Goal: Information Seeking & Learning: Learn about a topic

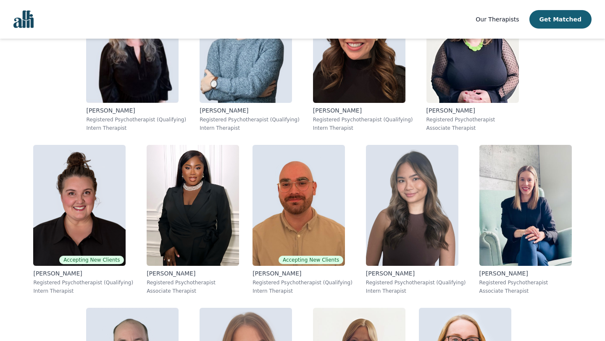
scroll to position [2369, 0]
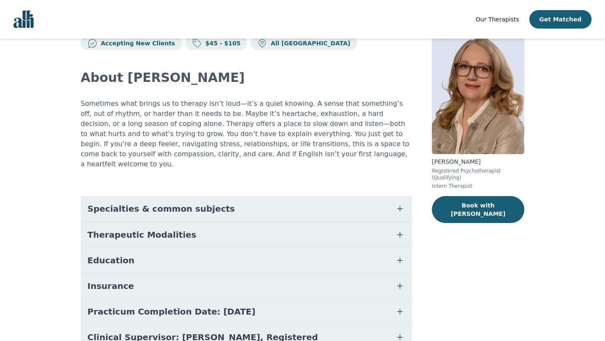
scroll to position [45, 0]
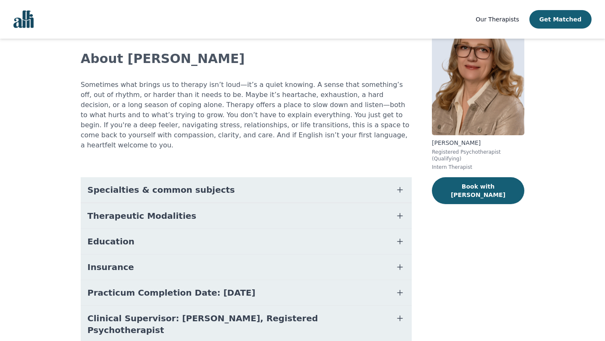
click at [143, 229] on button "Education" at bounding box center [246, 241] width 331 height 25
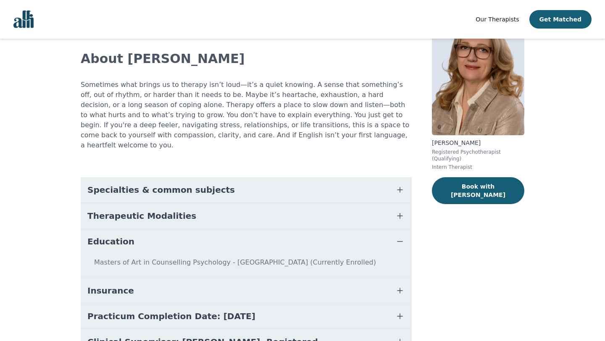
click at [140, 234] on button "Education" at bounding box center [246, 241] width 331 height 25
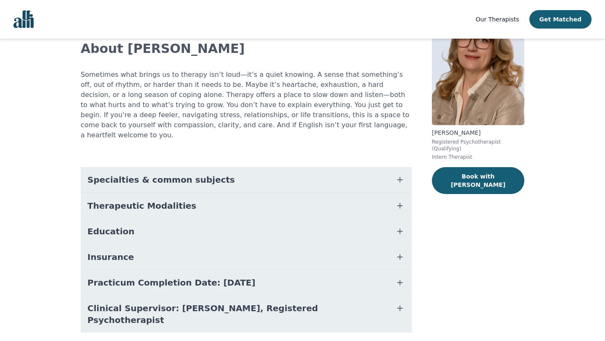
scroll to position [65, 0]
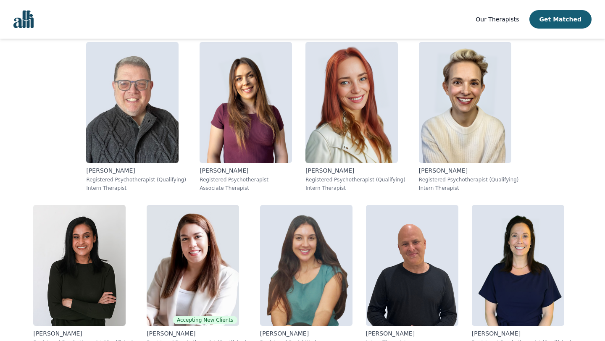
scroll to position [999, 0]
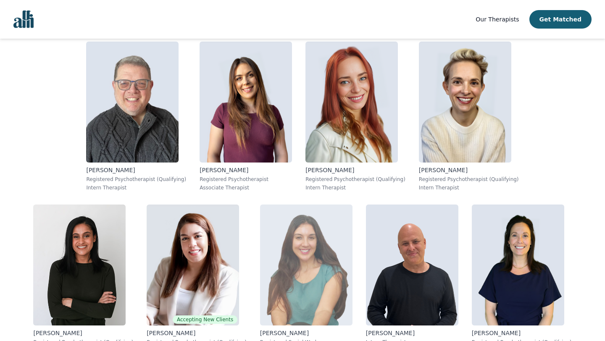
click at [352, 205] on img at bounding box center [306, 265] width 92 height 121
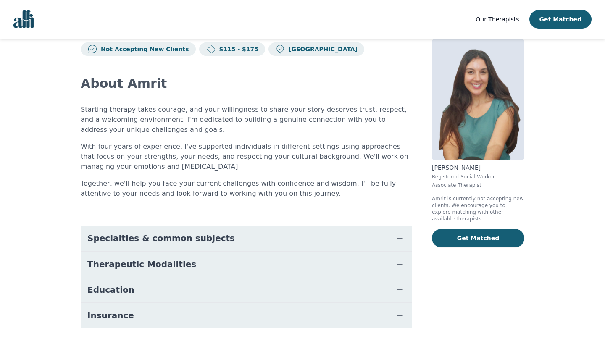
scroll to position [47, 0]
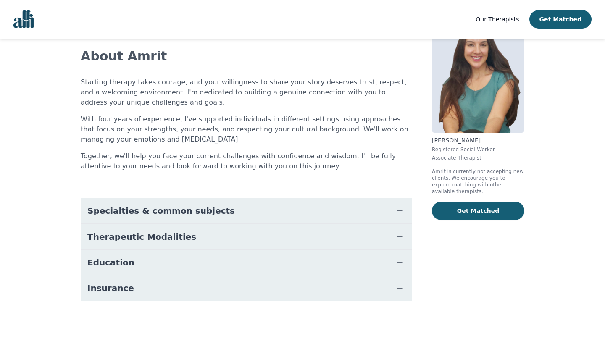
click at [258, 263] on button "Education" at bounding box center [246, 262] width 331 height 25
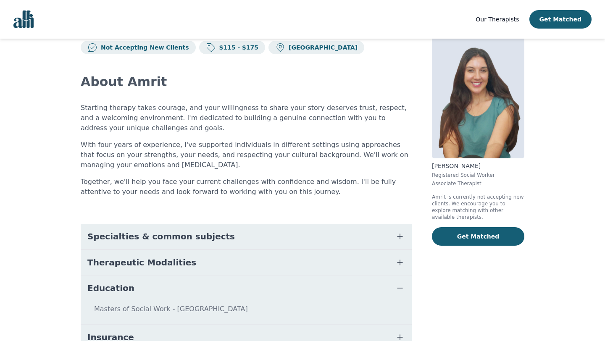
scroll to position [0, 0]
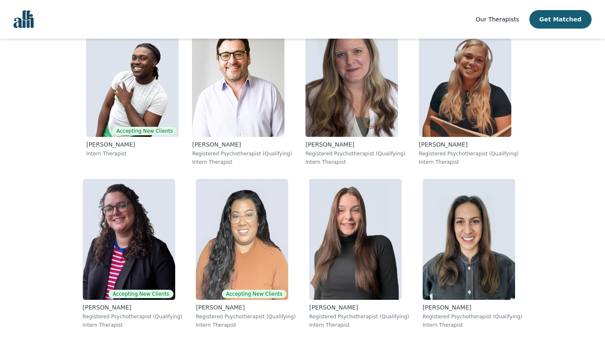
scroll to position [5097, 0]
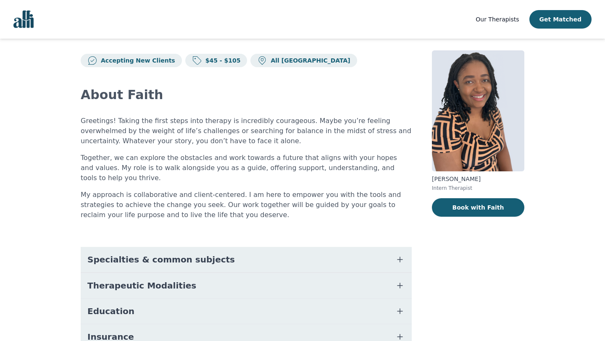
scroll to position [7, 0]
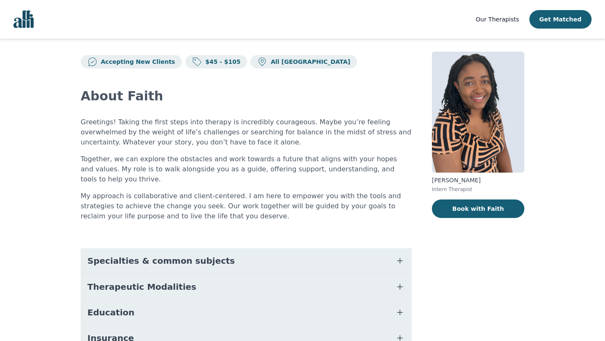
click at [197, 281] on button "Therapeutic Modalities" at bounding box center [246, 286] width 331 height 25
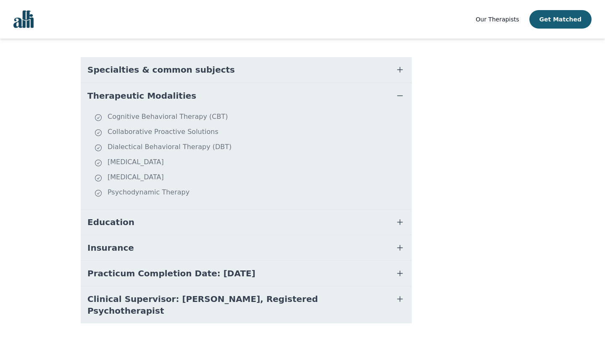
scroll to position [199, 0]
click at [123, 219] on button "Education" at bounding box center [246, 221] width 331 height 25
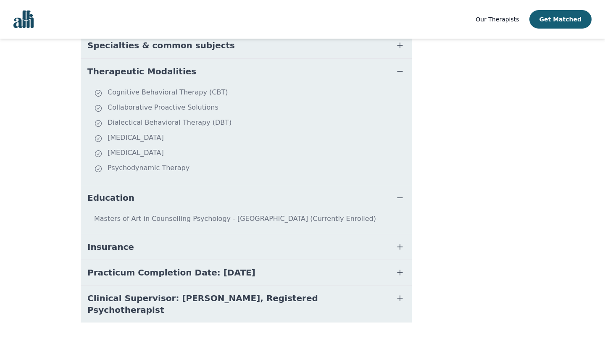
scroll to position [0, 0]
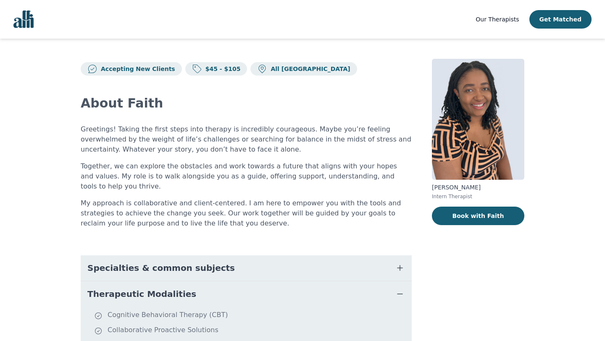
click at [25, 24] on img "Global" at bounding box center [23, 19] width 20 height 18
